Goal: Task Accomplishment & Management: Use online tool/utility

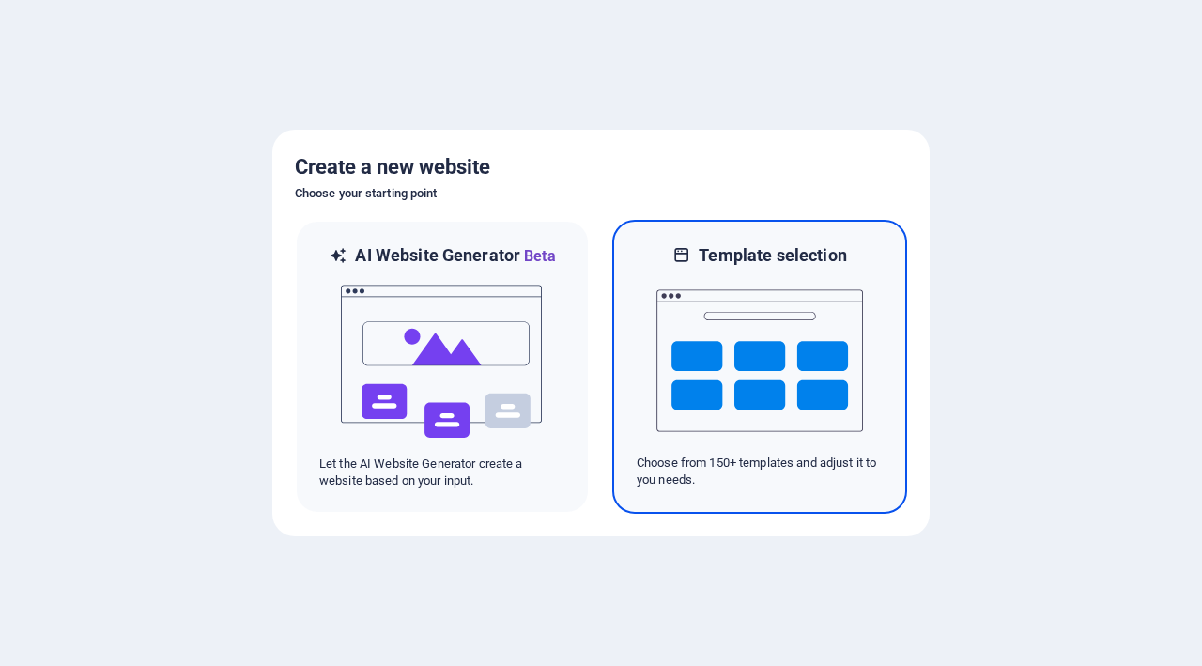
click at [794, 368] on img at bounding box center [759, 361] width 207 height 188
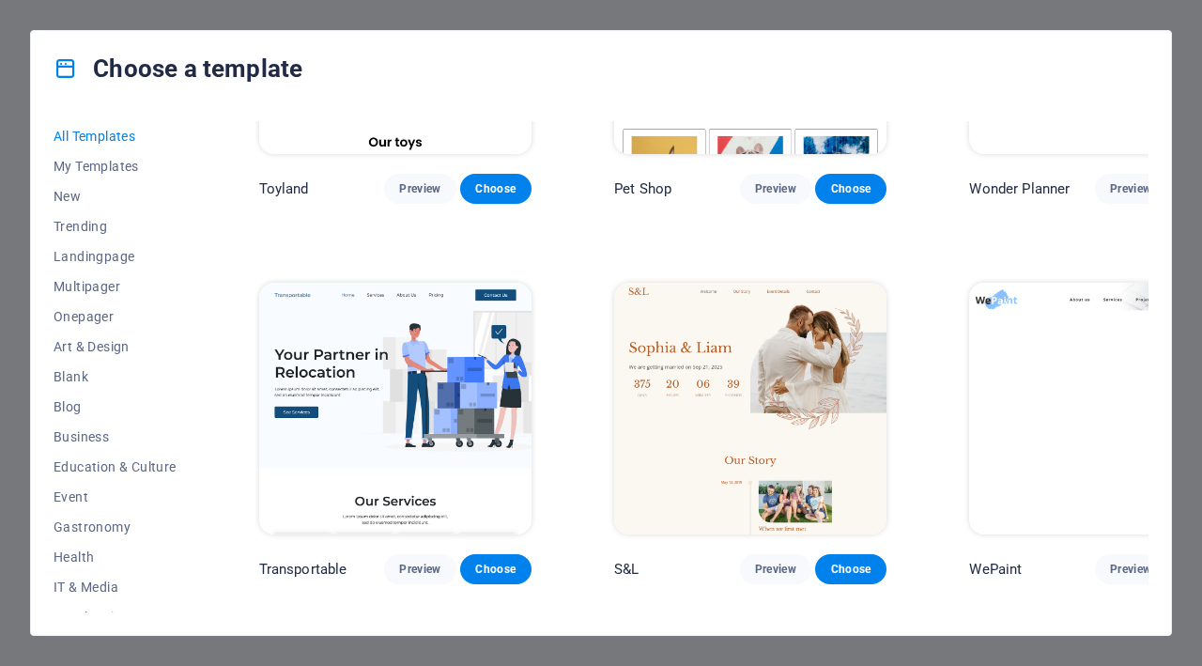
scroll to position [1368, 0]
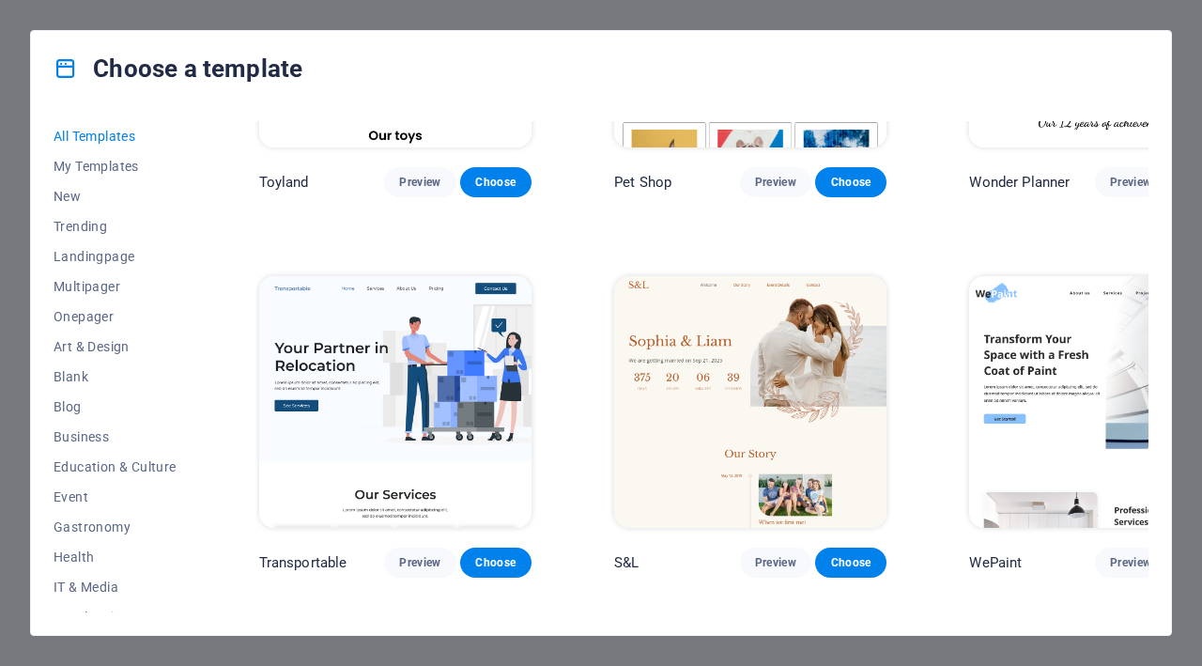
click at [1057, 280] on img at bounding box center [1105, 402] width 272 height 252
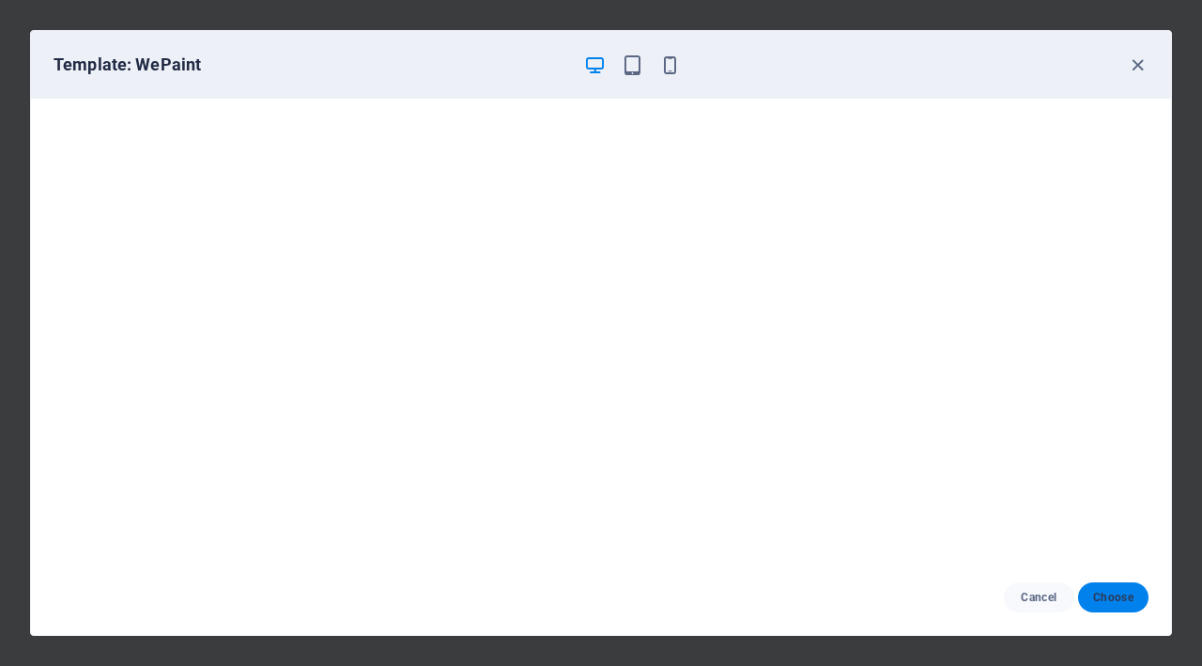
click at [1119, 597] on span "Choose" at bounding box center [1113, 597] width 40 height 15
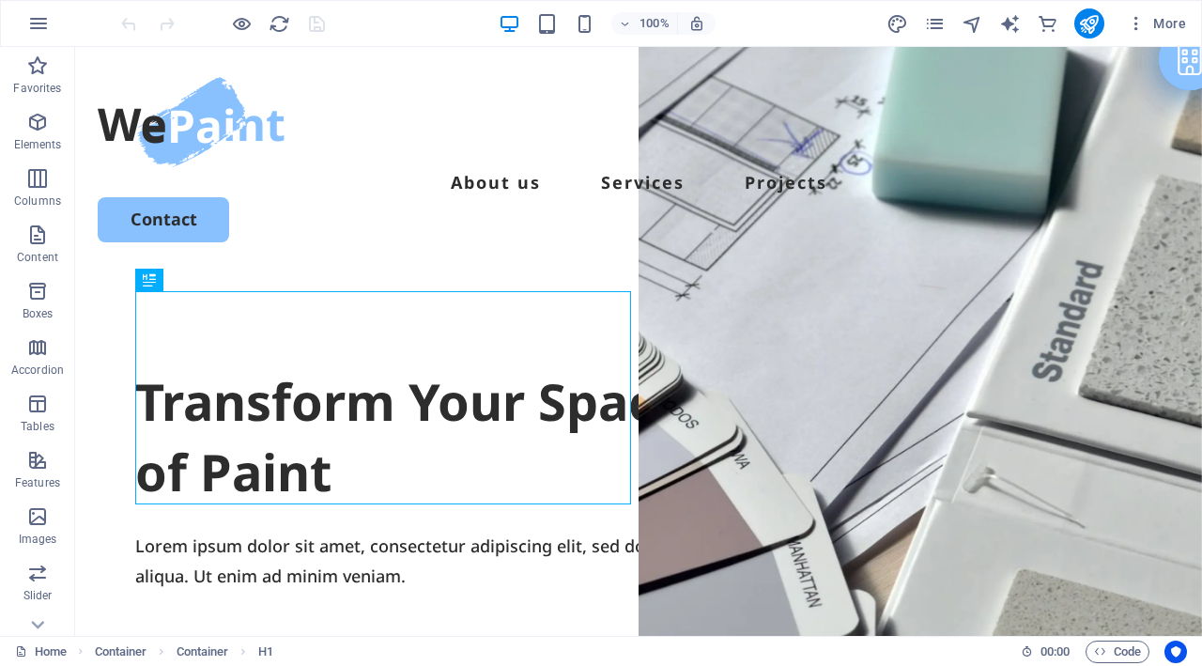
click at [535, 366] on div "Transform Your Space with a Fresh Coat of Paint" at bounding box center [638, 437] width 1007 height 142
click at [515, 423] on div "Transform Your Space with a Fresh Coat of Paint" at bounding box center [638, 437] width 1007 height 142
click at [481, 463] on div "Transform Your Space with a Fresh Coat of Paint" at bounding box center [638, 437] width 1007 height 142
click at [427, 483] on div "Transform Your Space with a Fresh Coat of Paint" at bounding box center [638, 437] width 1007 height 142
click at [414, 476] on div "Transform Your Space with a Fresh Coat of Paint" at bounding box center [638, 437] width 1007 height 142
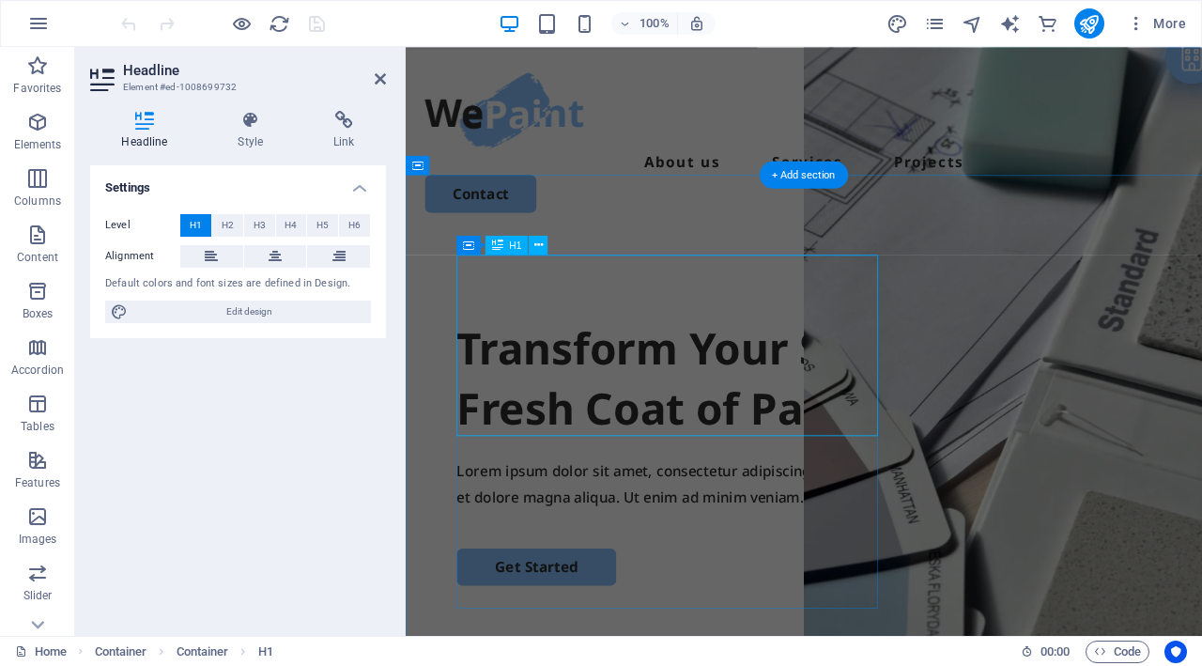
click at [415, 546] on div "Transform Your Space with a Fresh Coat of Paint Lorem ipsum dolor sit amet, con…" at bounding box center [874, 633] width 937 height 723
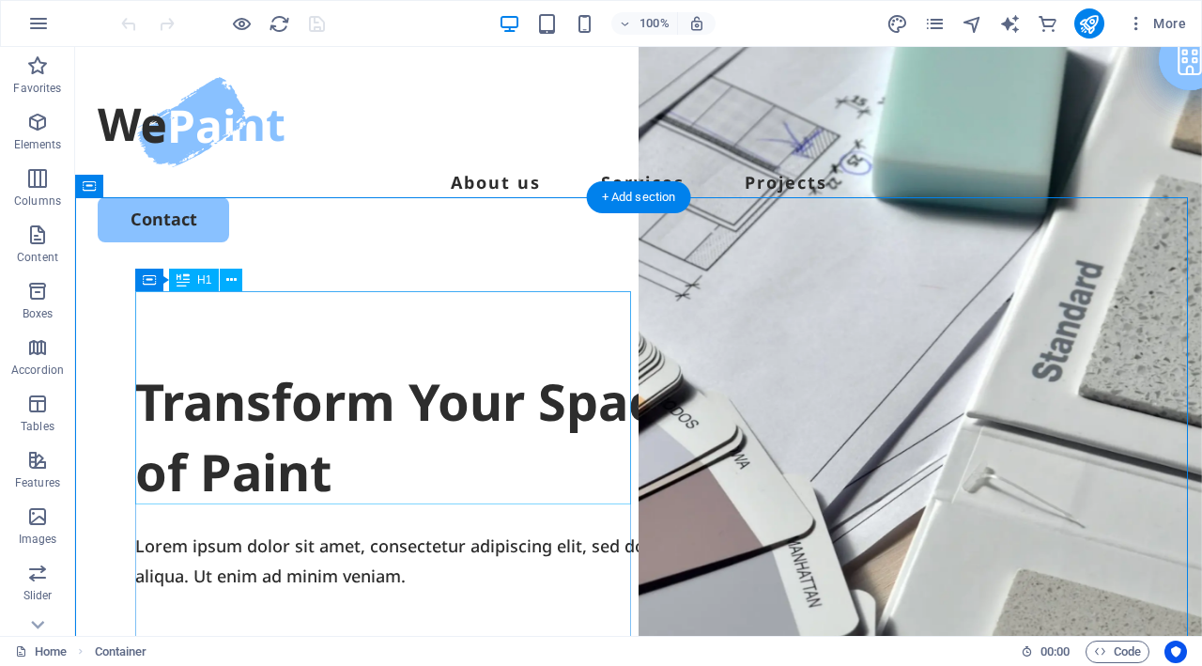
click at [394, 467] on div "Transform Your Space with a Fresh Coat of Paint" at bounding box center [638, 437] width 1007 height 142
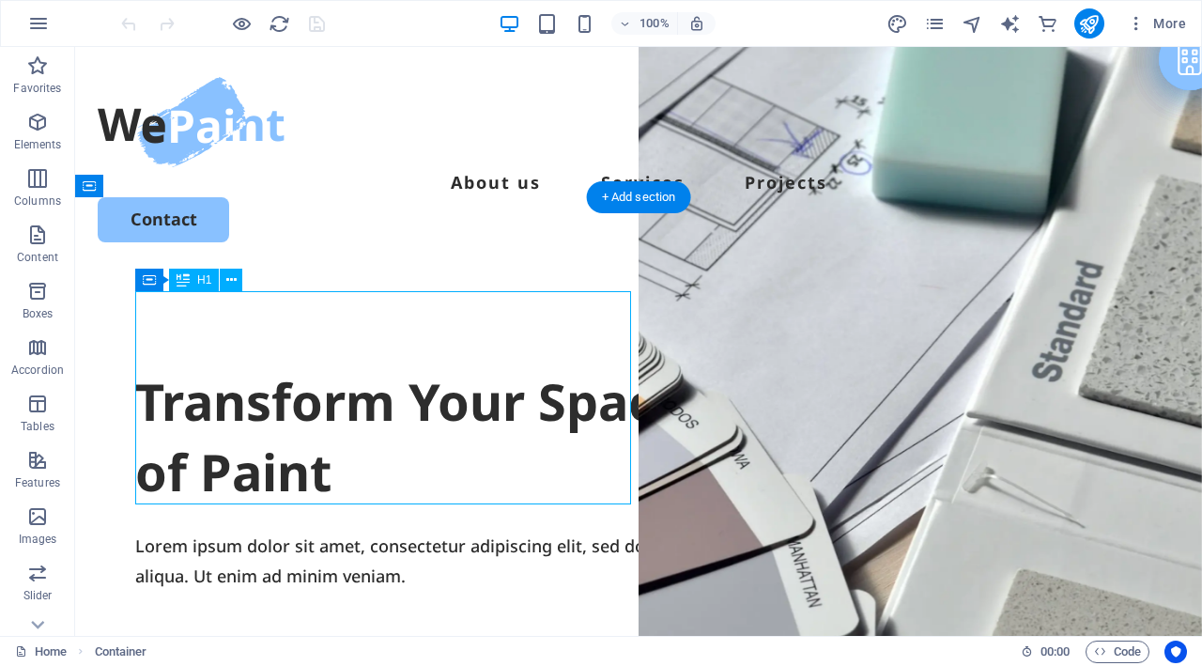
click at [399, 455] on div "Transform Your Space with a Fresh Coat of Paint" at bounding box center [638, 437] width 1007 height 142
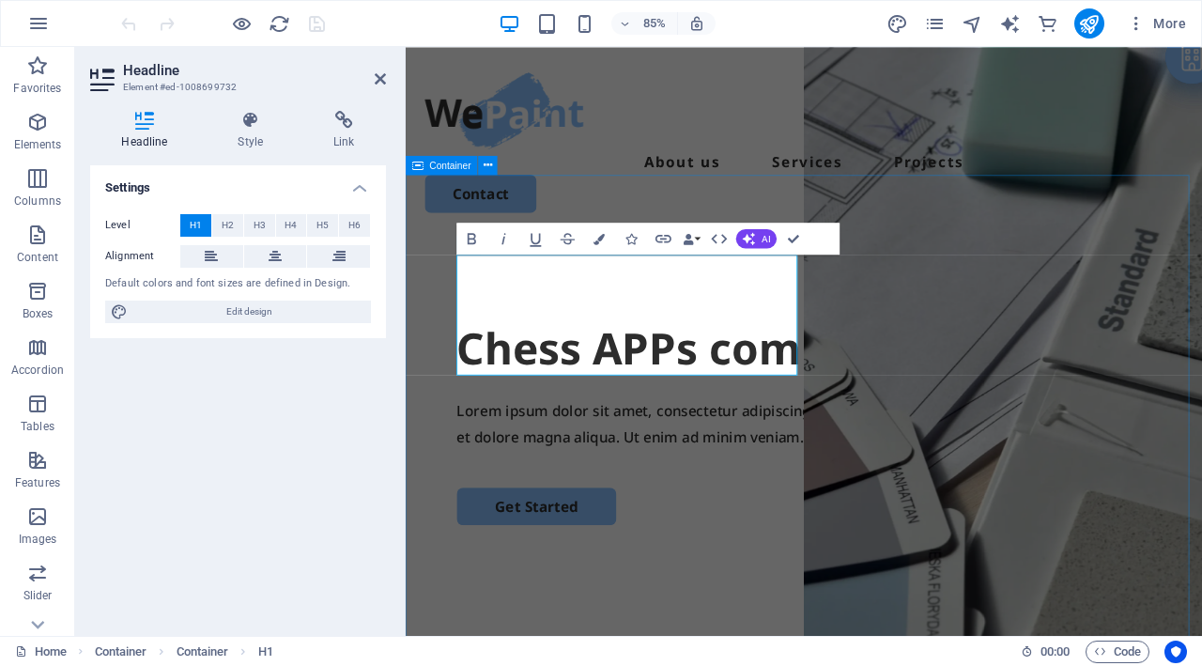
click at [590, 405] on h1 "Chess APPs comming soon" at bounding box center [874, 401] width 817 height 71
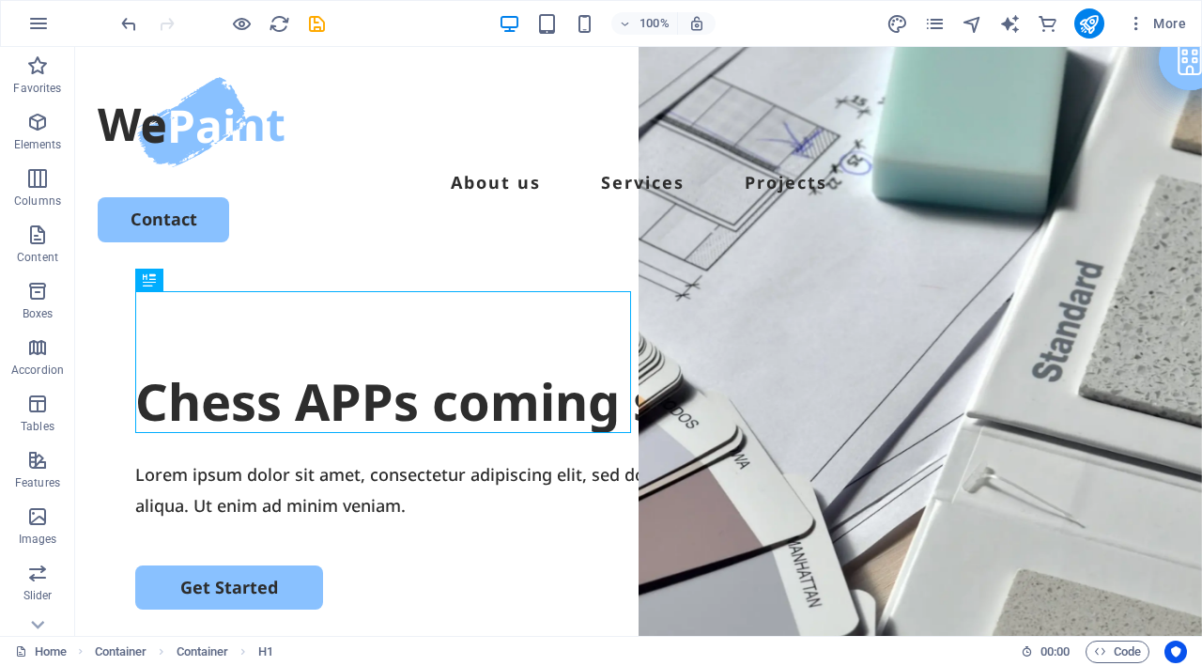
click at [1105, 197] on div "Contact" at bounding box center [639, 219] width 1082 height 44
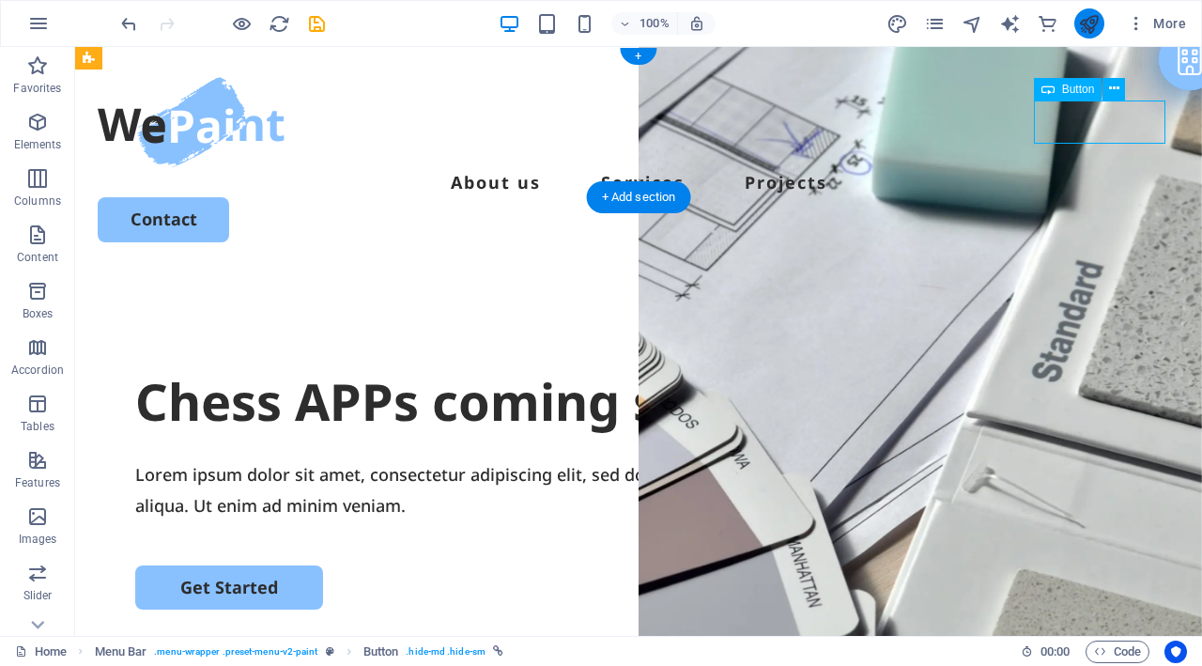
click at [1089, 28] on icon "publish" at bounding box center [1089, 24] width 22 height 22
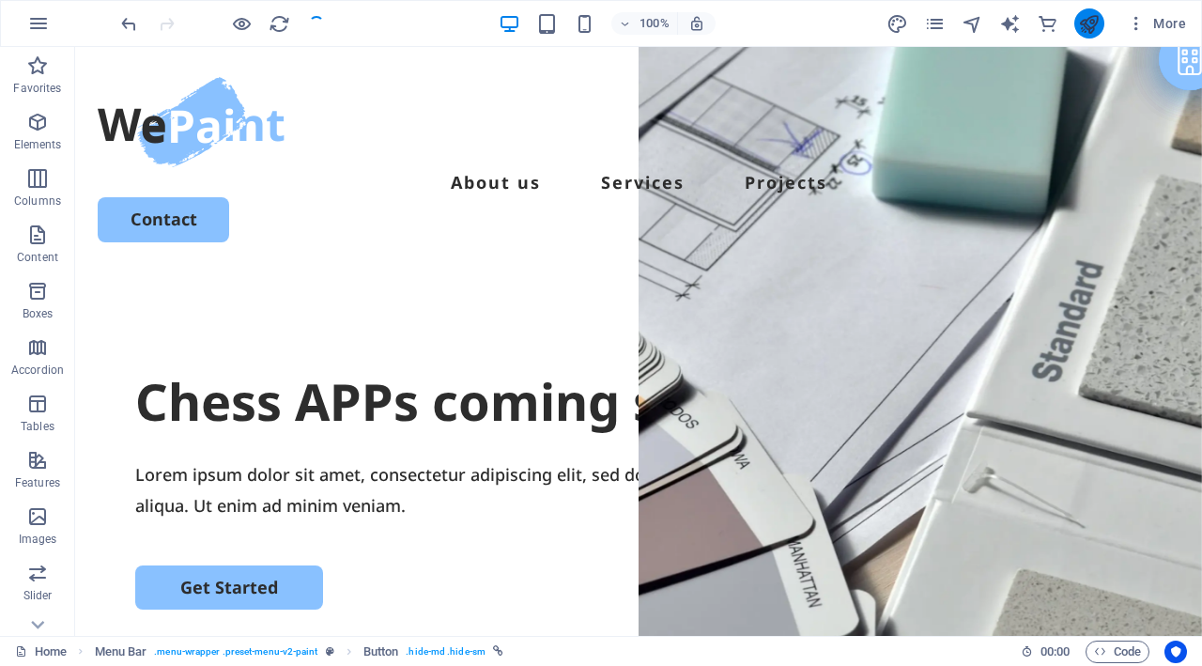
checkbox input "false"
